Goal: Transaction & Acquisition: Purchase product/service

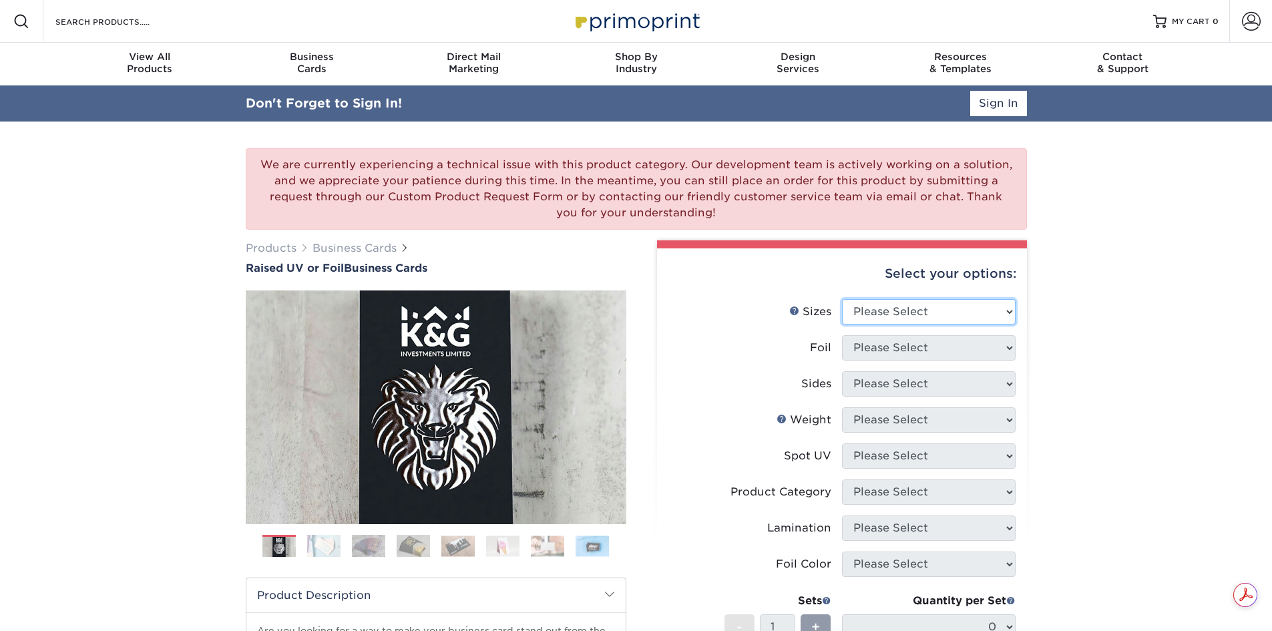
click at [893, 312] on select "Please Select 2" x 3.5" - Standard" at bounding box center [929, 311] width 174 height 25
select select "2.00x3.50"
click at [842, 299] on select "Please Select 2" x 3.5" - Standard" at bounding box center [929, 311] width 174 height 25
click at [873, 353] on select "Please Select No Yes" at bounding box center [929, 347] width 174 height 25
select select "1"
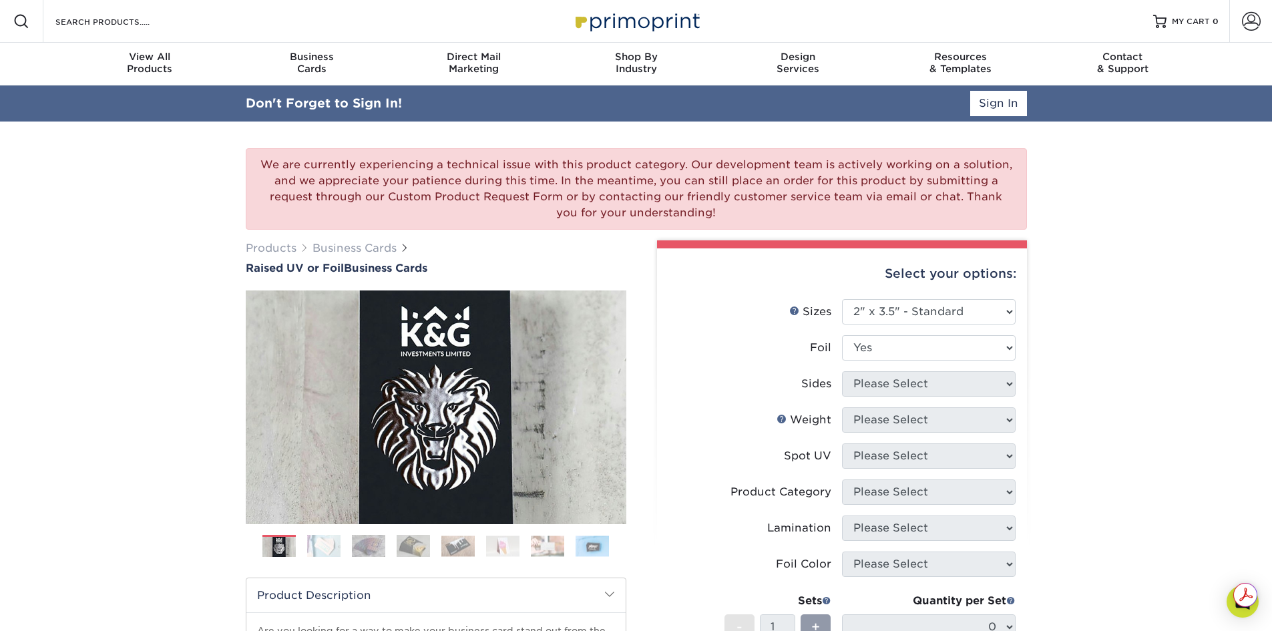
click at [842, 335] on select "Please Select No Yes" at bounding box center [929, 347] width 174 height 25
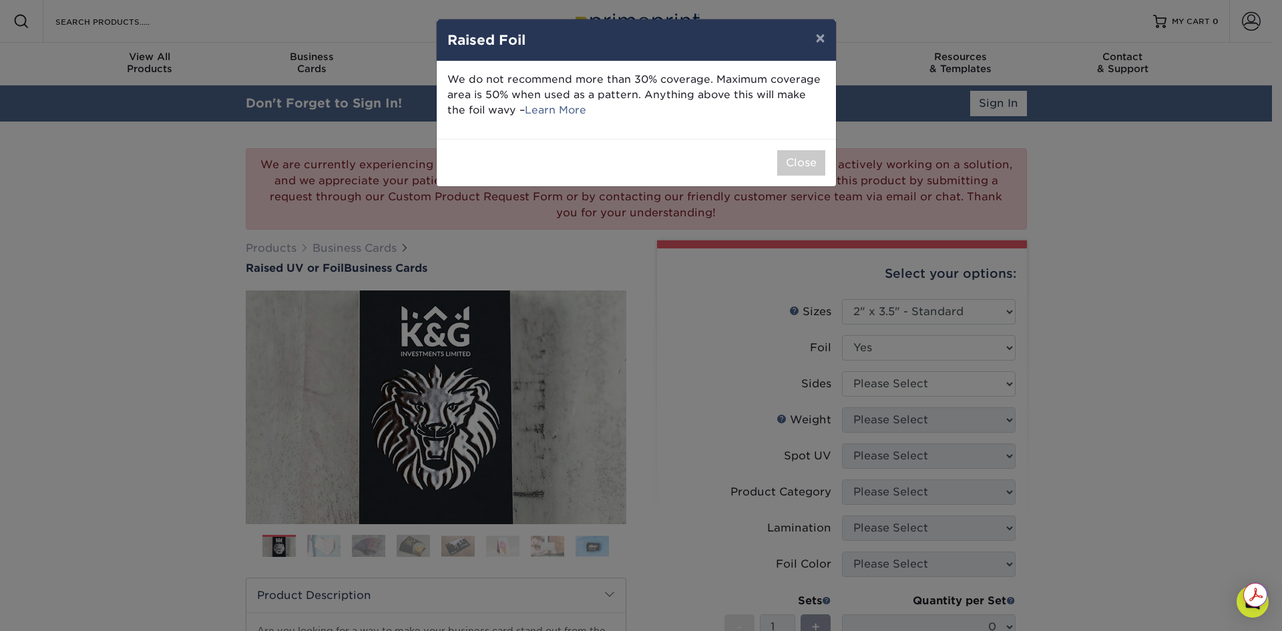
click at [880, 390] on div "× Raised Foil We do not recommend more than 30% coverage. Maximum coverage area…" at bounding box center [641, 315] width 1282 height 631
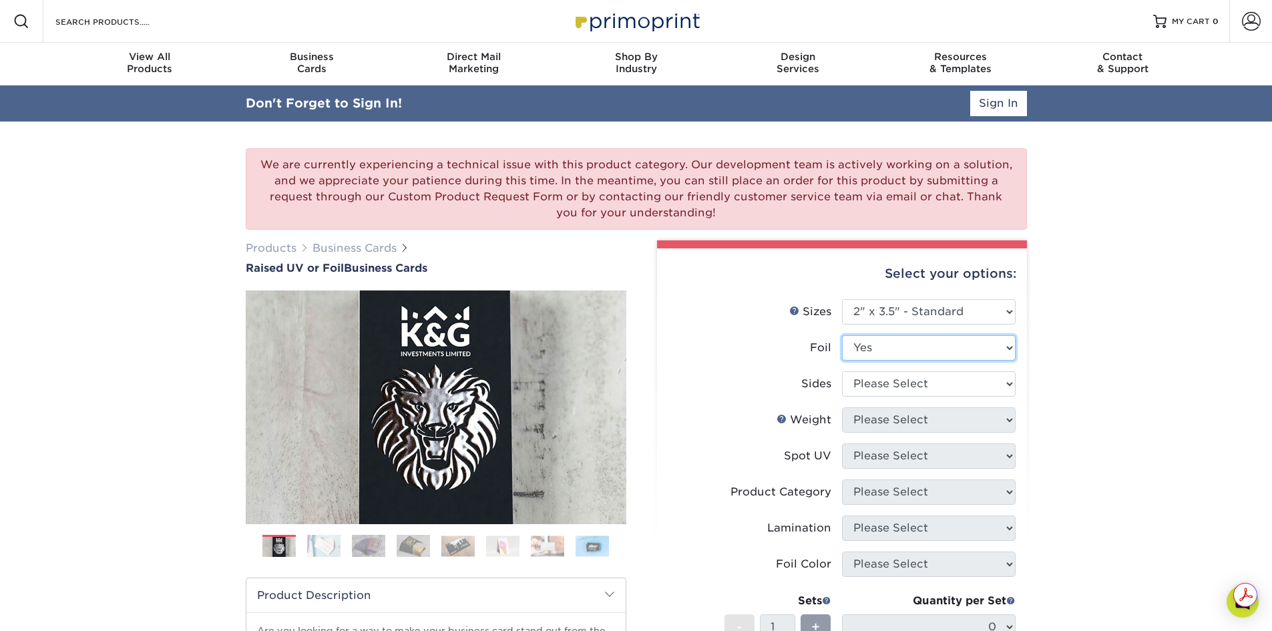
click at [883, 345] on select "Please Select No Yes" at bounding box center [929, 347] width 174 height 25
click at [842, 335] on select "Please Select No Yes" at bounding box center [929, 347] width 174 height 25
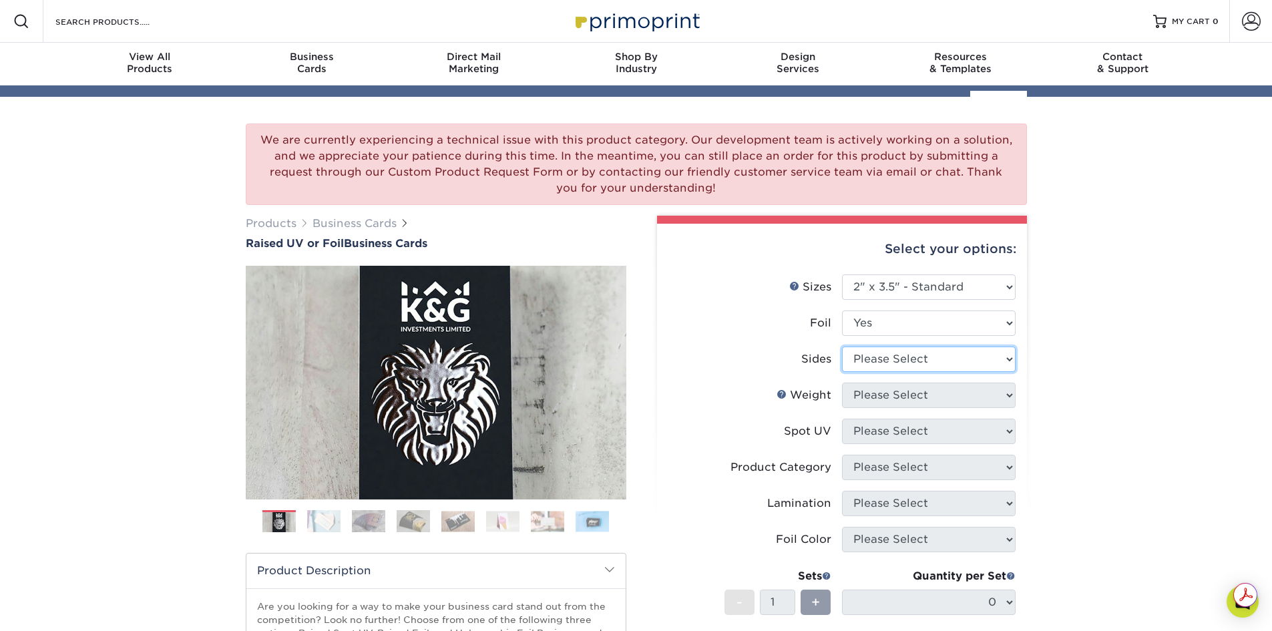
click at [875, 377] on ul "Sizes Help Sizes Please Select 2" x 3.5" - Standard Foil" at bounding box center [842, 490] width 348 height 433
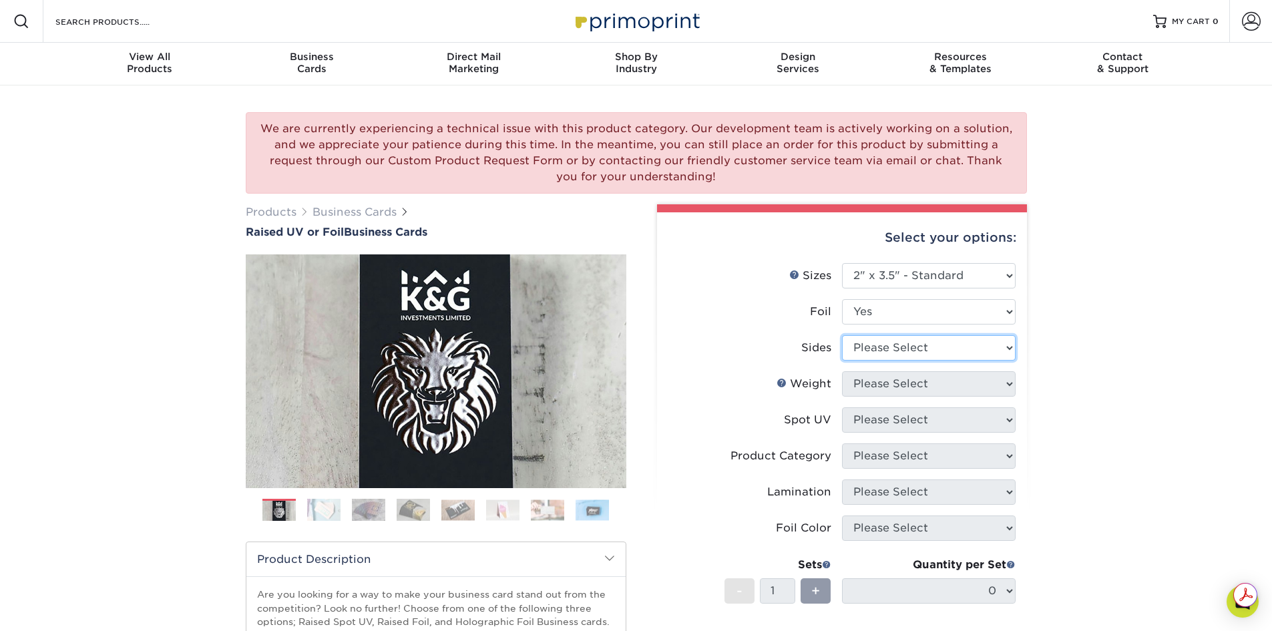
select select "34527644-b4fd-4ffb-9092-1318eefcd9d9"
click at [842, 335] on select "Please Select Print Both Sides - Foil Both Sides Print Both Sides - Foil Front …" at bounding box center [929, 347] width 174 height 25
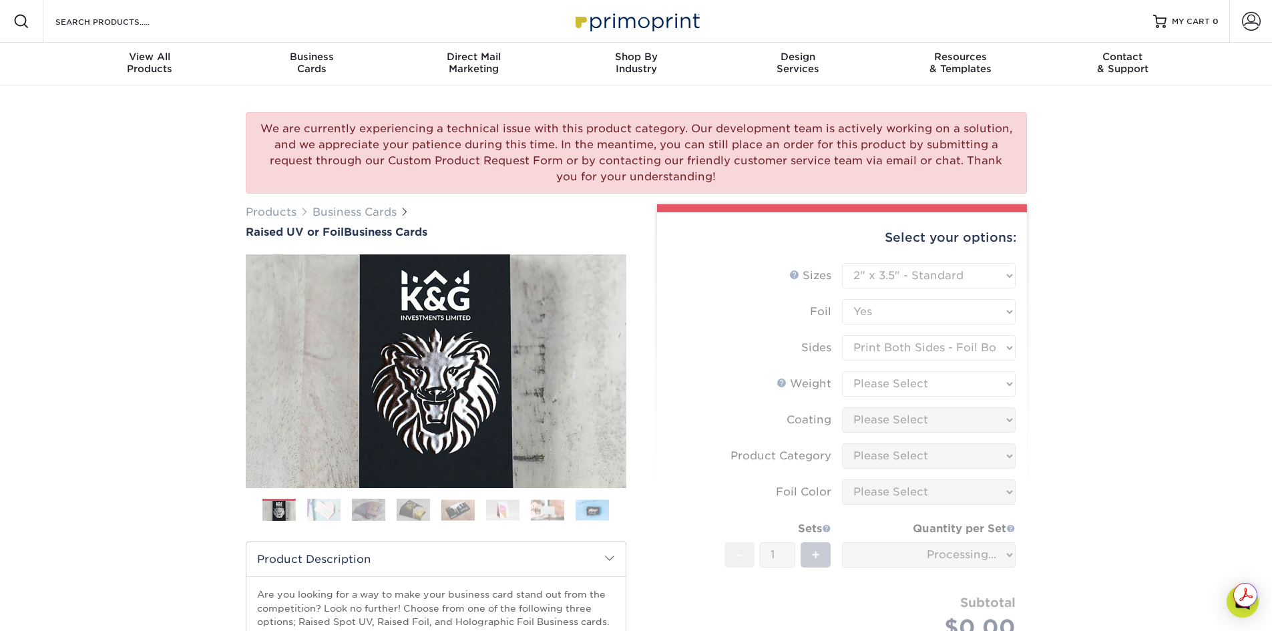
click at [882, 389] on form "Sizes Help Sizes Please Select 2" x 3.5" - Standard Foil Please Select" at bounding box center [842, 467] width 348 height 408
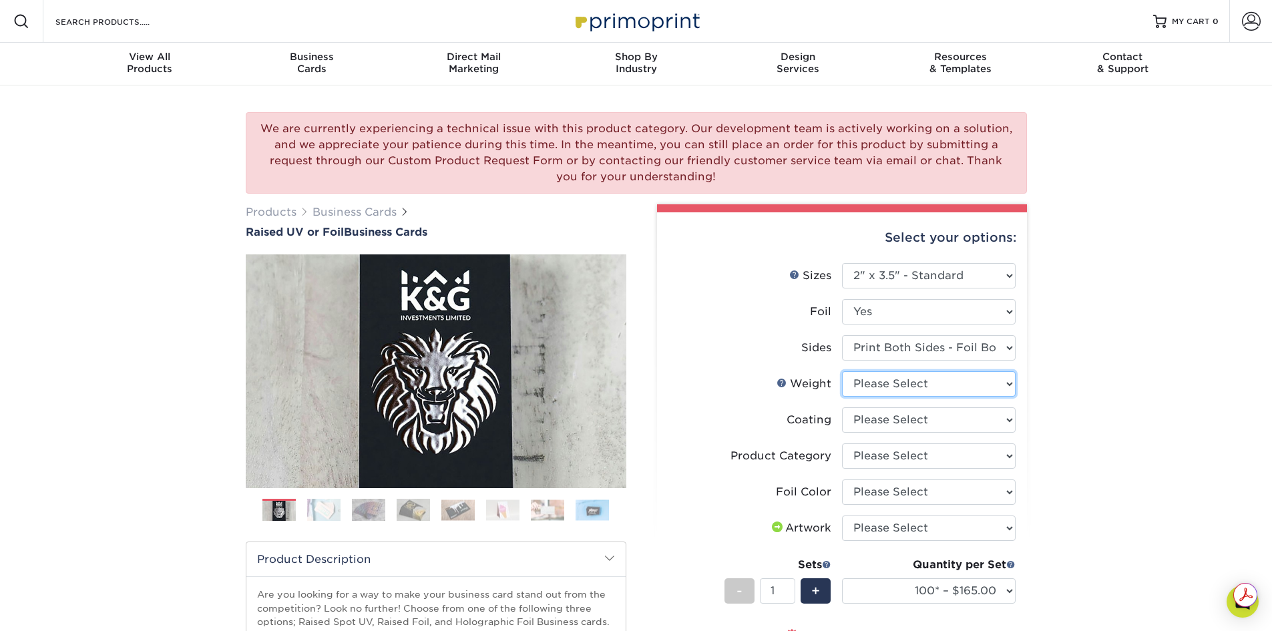
click at [876, 385] on select "Please Select 16PT" at bounding box center [929, 383] width 174 height 25
select select "16PT"
click at [842, 371] on select "Please Select 16PT" at bounding box center [929, 383] width 174 height 25
click at [919, 419] on select at bounding box center [929, 419] width 174 height 25
select select "3e7618de-abca-4bda-9f97-8b9129e913d8"
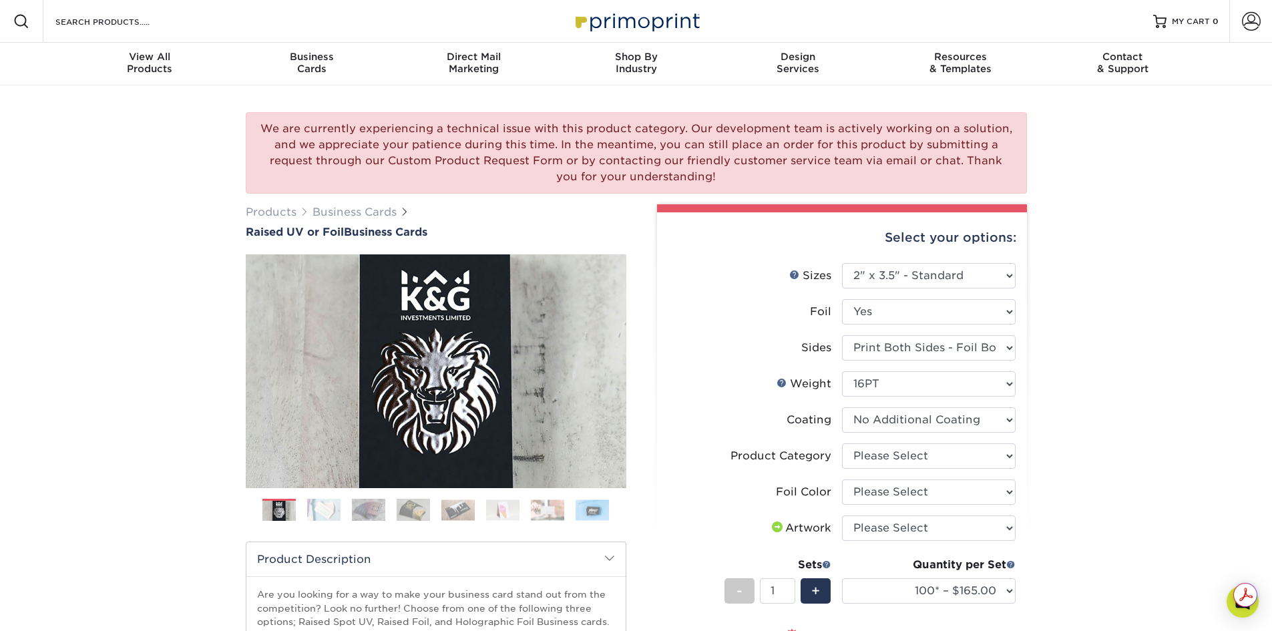
click at [842, 407] on select at bounding box center [929, 419] width 174 height 25
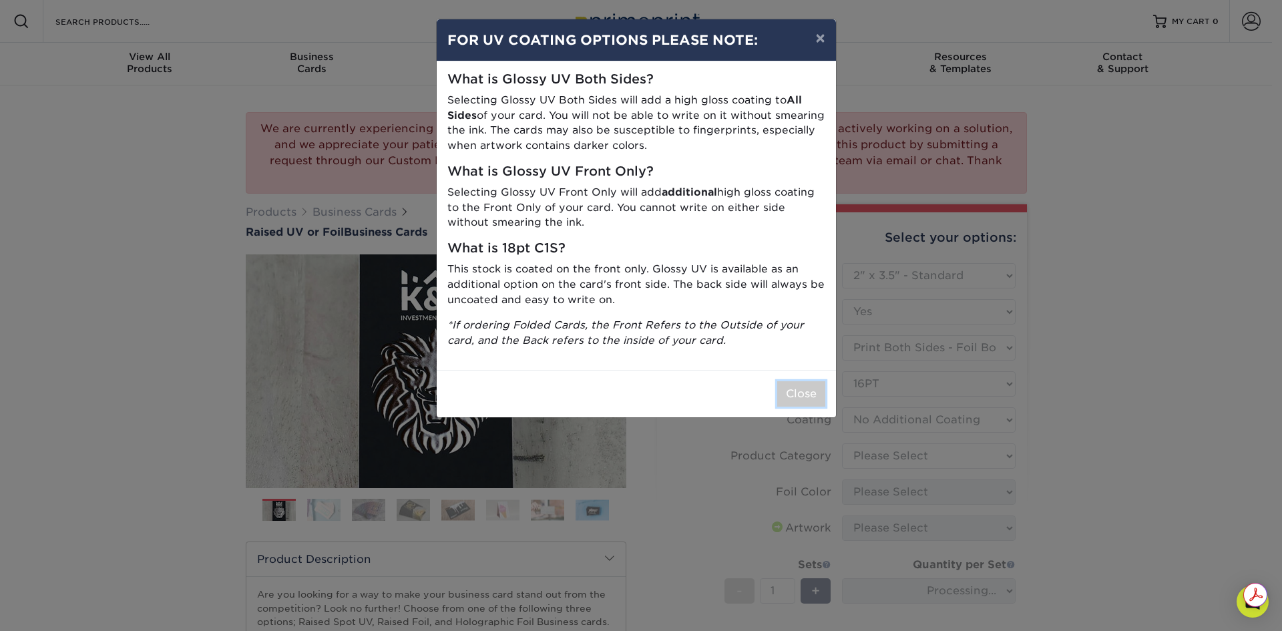
click at [810, 400] on button "Close" at bounding box center [801, 393] width 48 height 25
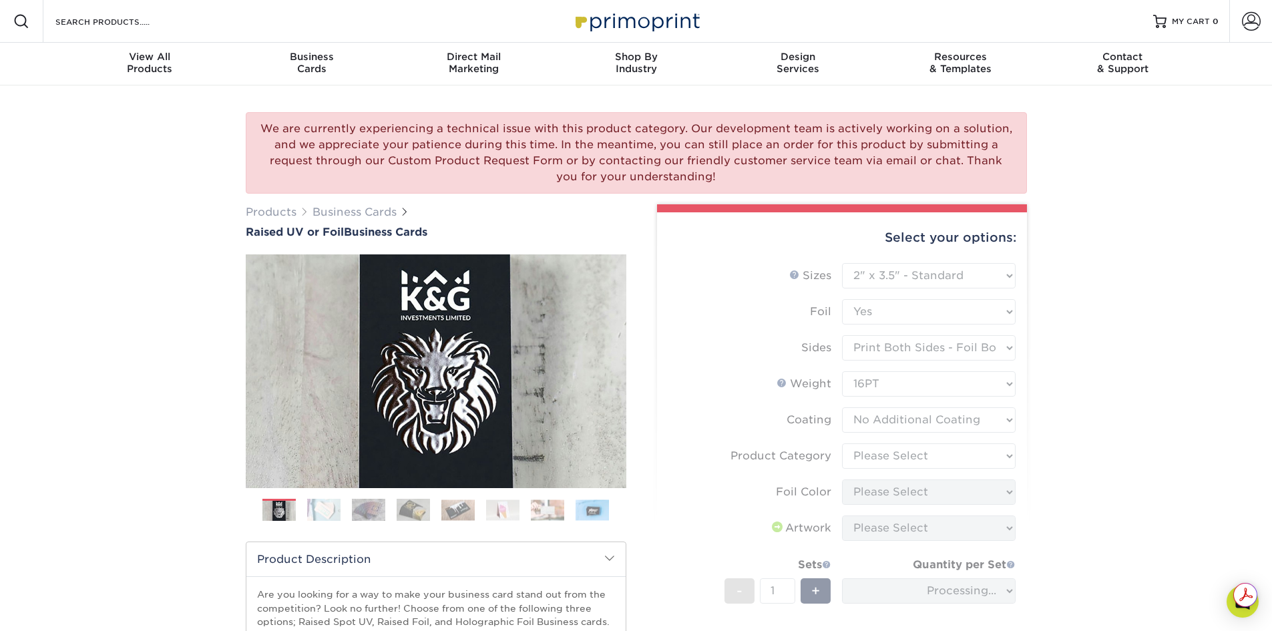
click at [876, 460] on form "Sizes Help Sizes Please Select 2" x 3.5" - Standard Foil Please Select" at bounding box center [842, 485] width 348 height 444
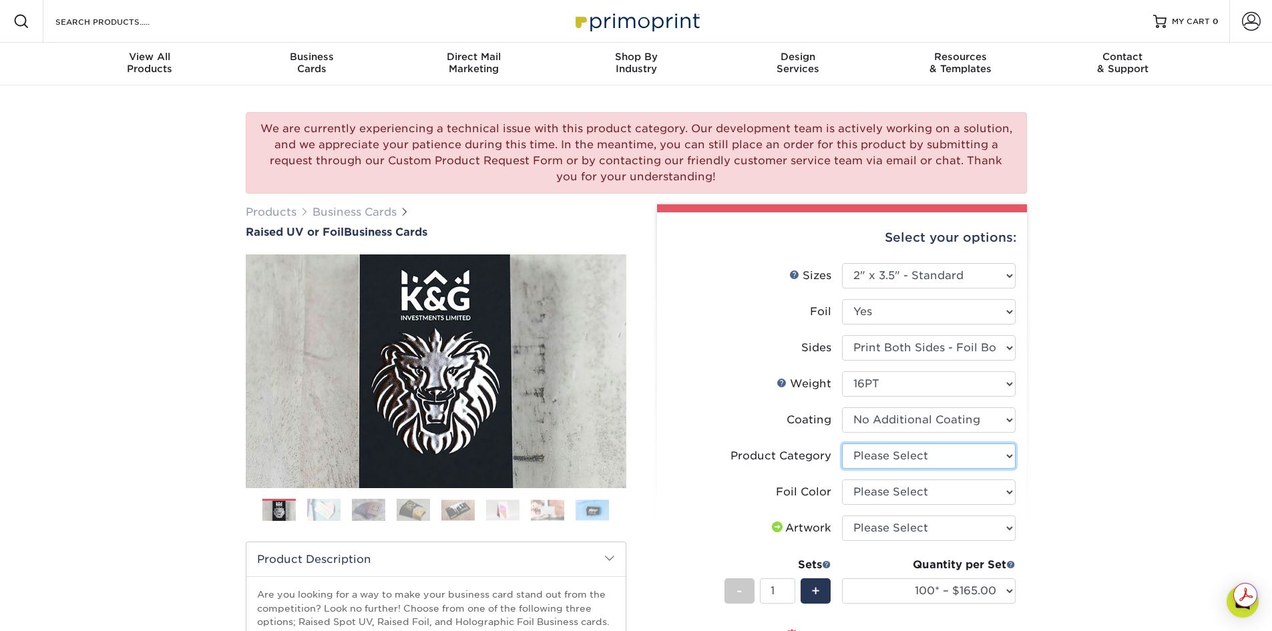
click at [901, 453] on select "Please Select Business Cards" at bounding box center [929, 455] width 174 height 25
select select "3b5148f1-0588-4f88-a218-97bcfdce65c1"
click at [842, 443] on select "Please Select Business Cards" at bounding box center [929, 455] width 174 height 25
click at [919, 492] on select "Please Select Silver Foil Gold Foil Holographic Foil" at bounding box center [929, 491] width 174 height 25
select select "acffa4a5-22f9-4585-ba3f-0adaa54b8c85"
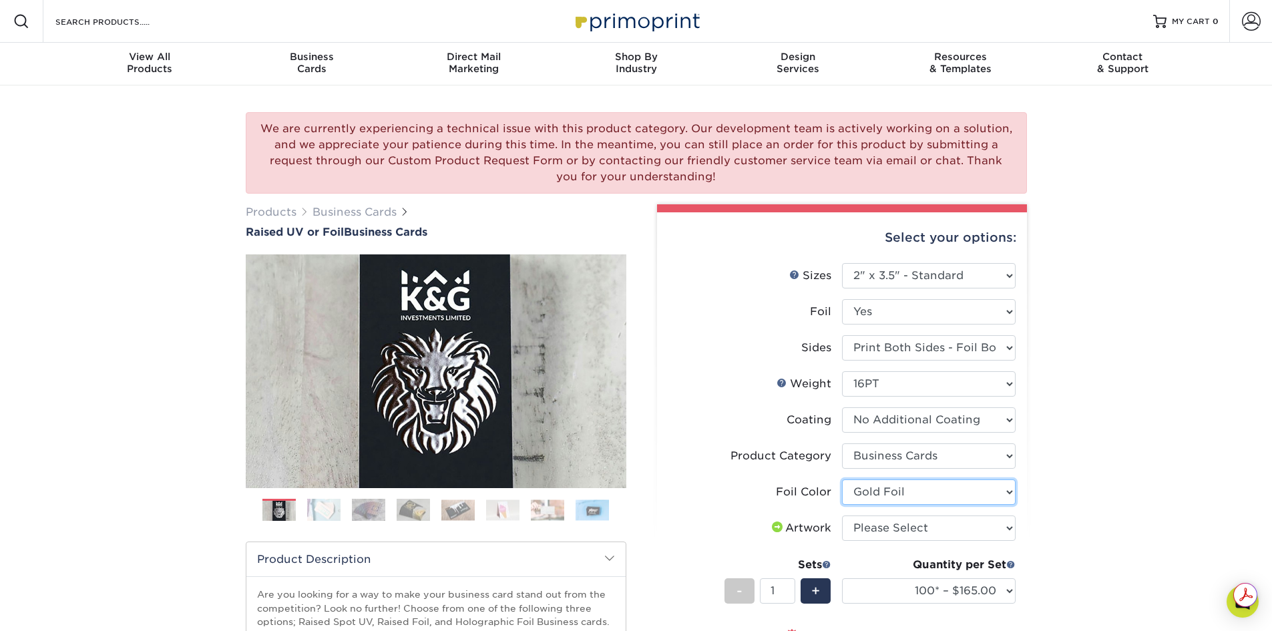
click at [842, 479] on select "Please Select Silver Foil Gold Foil Holographic Foil" at bounding box center [929, 491] width 174 height 25
click at [916, 527] on select "Please Select I will upload files I need a design - $100" at bounding box center [929, 527] width 174 height 25
select select "upload"
click at [842, 515] on select "Please Select I will upload files I need a design - $100" at bounding box center [929, 527] width 174 height 25
click at [953, 588] on select "100* – $165.00 250* – $236.00 500* – $319.00" at bounding box center [929, 590] width 174 height 25
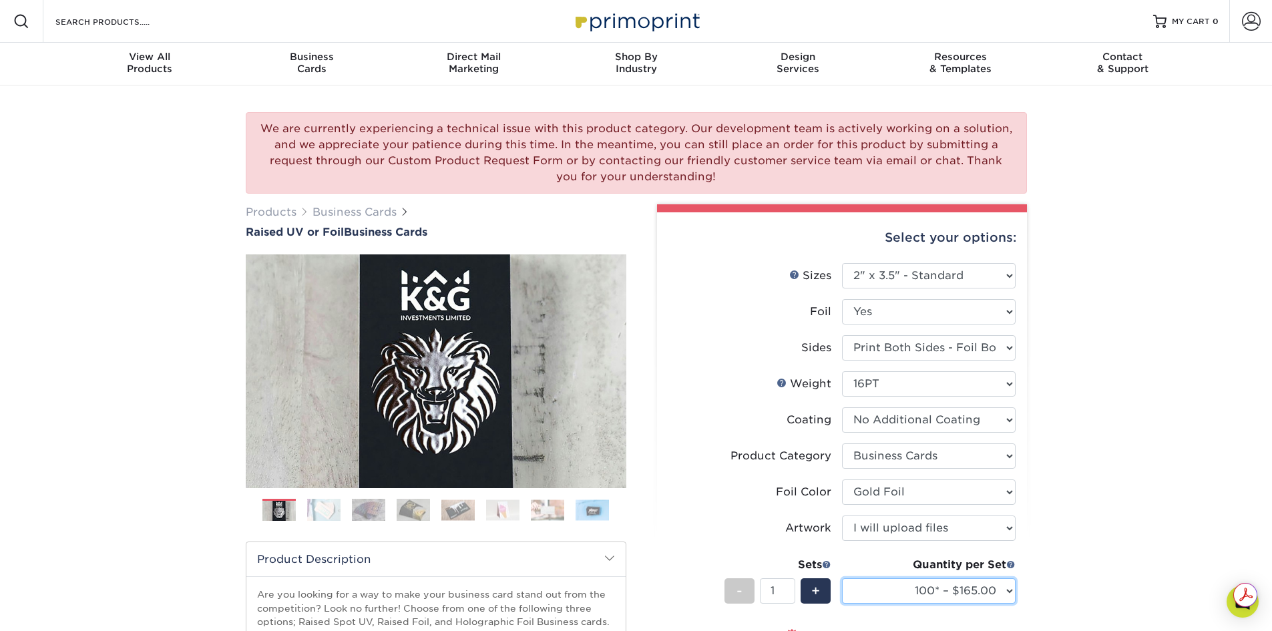
select select "250* – $236.00"
click at [842, 578] on select "100* – $165.00 250* – $236.00 500* – $319.00" at bounding box center [929, 590] width 174 height 25
